Goal: Obtain resource: Obtain resource

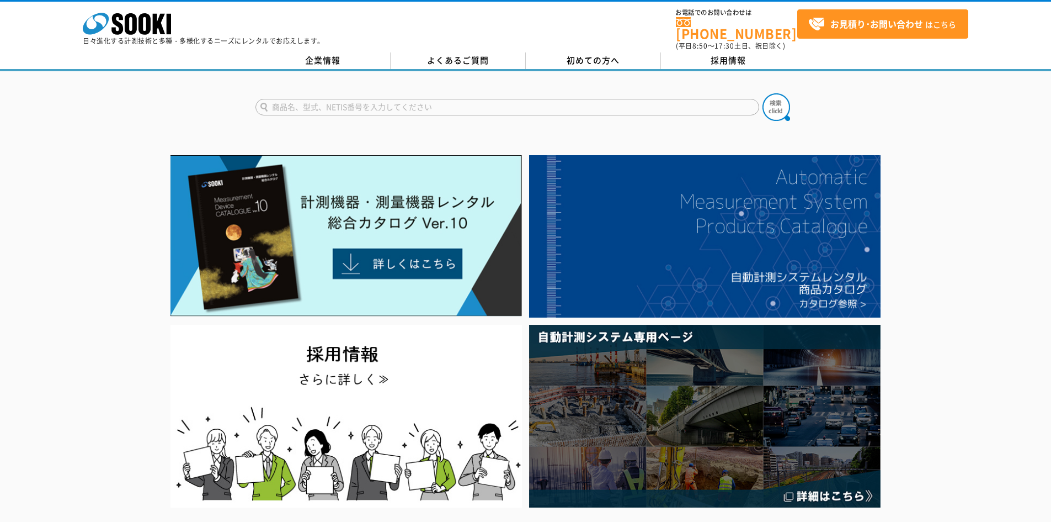
click at [369, 103] on input "text" at bounding box center [508, 107] width 504 height 17
type input "きんりんくん"
click at [763, 93] on button at bounding box center [777, 107] width 28 height 28
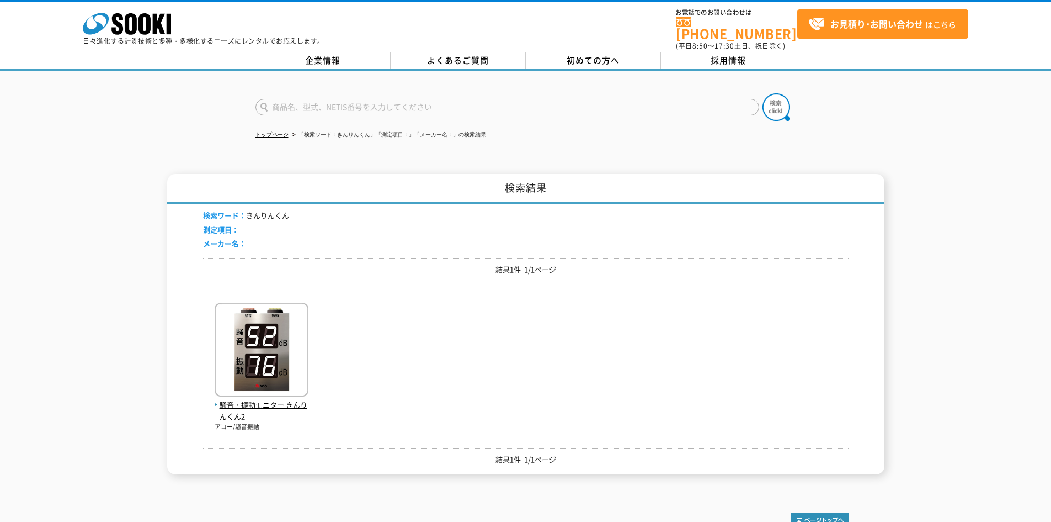
scroll to position [108, 0]
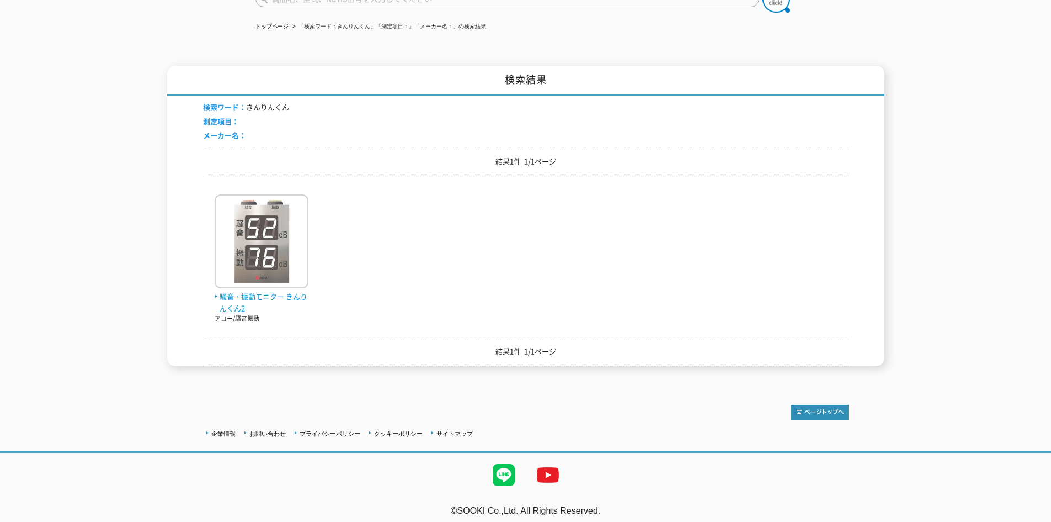
click at [253, 291] on span "騒音・振動モニター きんりんくん2" at bounding box center [262, 302] width 94 height 23
